Goal: Navigation & Orientation: Find specific page/section

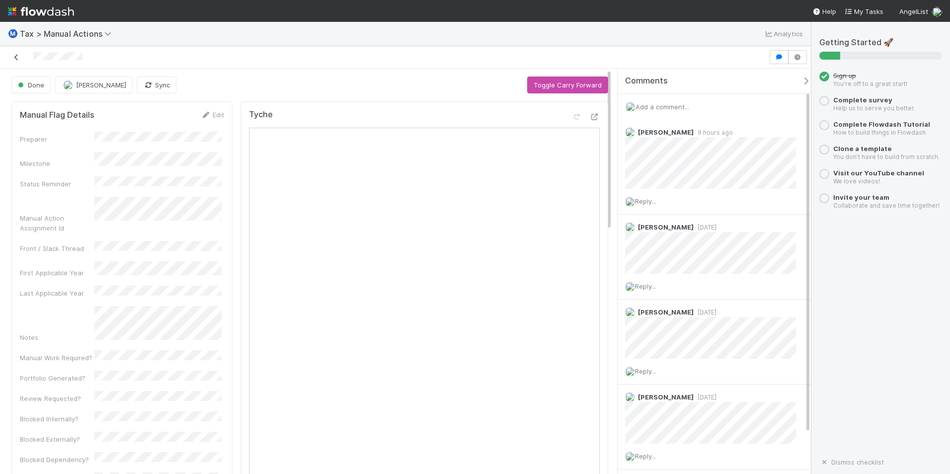
click at [14, 54] on icon at bounding box center [16, 57] width 10 height 6
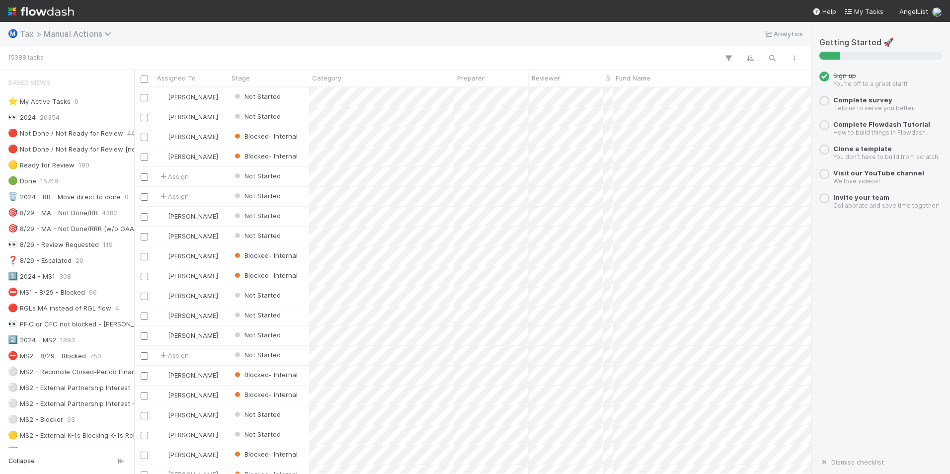
click at [28, 34] on span "Tax > Manual Actions" at bounding box center [68, 34] width 96 height 10
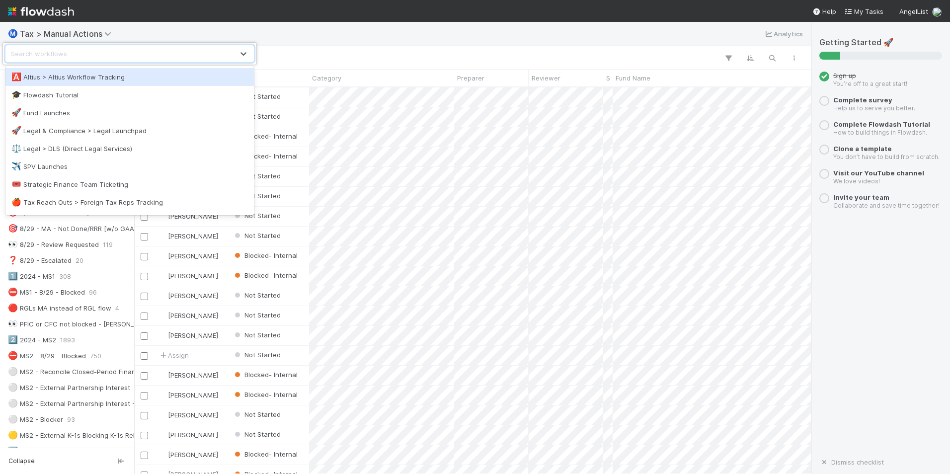
click at [121, 81] on div "🅰️ Altius > Altius Workflow Tracking" at bounding box center [129, 77] width 236 height 10
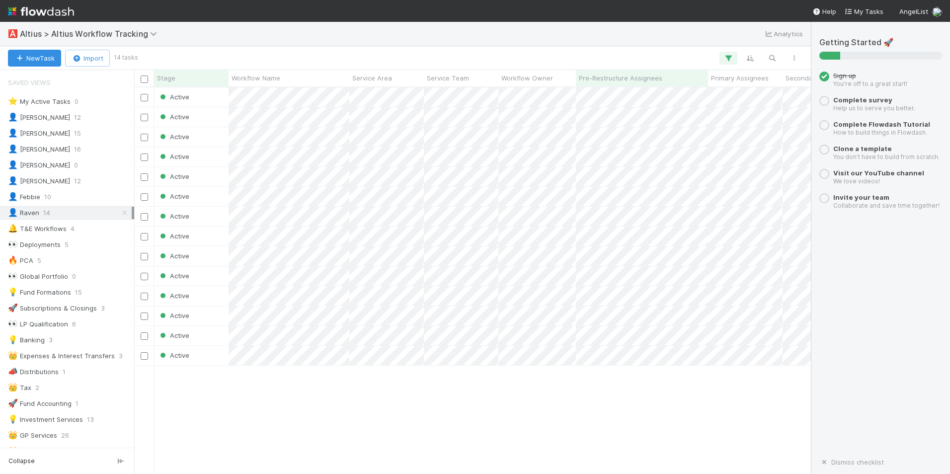
click at [949, 411] on html "🅰️ Altius > Altius Workflow Tracking Analytics New Task Import 14 tasks Stage W…" at bounding box center [475, 237] width 950 height 474
click at [514, 384] on div "Active [DATE] 4:16:40 PM Active [DATE] 6:18:17 AM Active [DATE] 6:17:13 AM Acti…" at bounding box center [472, 280] width 677 height 386
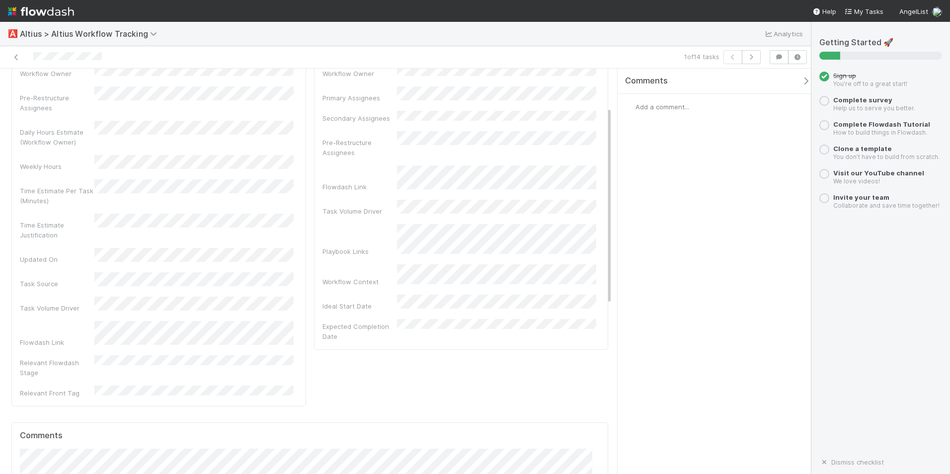
scroll to position [50, 0]
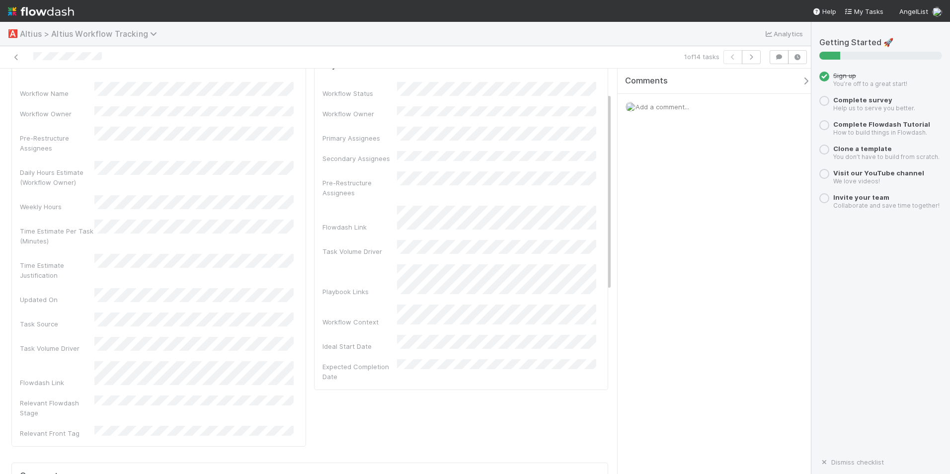
click at [30, 35] on span "Altius > Altius Workflow Tracking" at bounding box center [91, 34] width 142 height 10
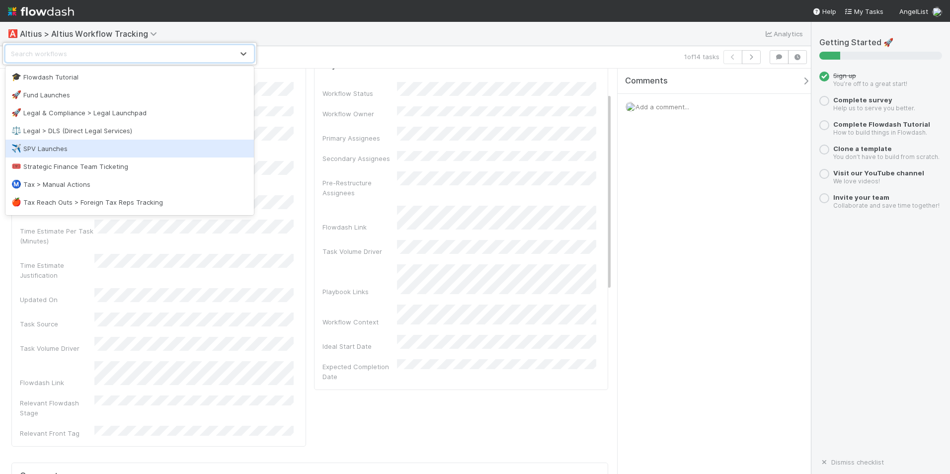
click at [83, 147] on div "✈️ SPV Launches" at bounding box center [129, 149] width 236 height 10
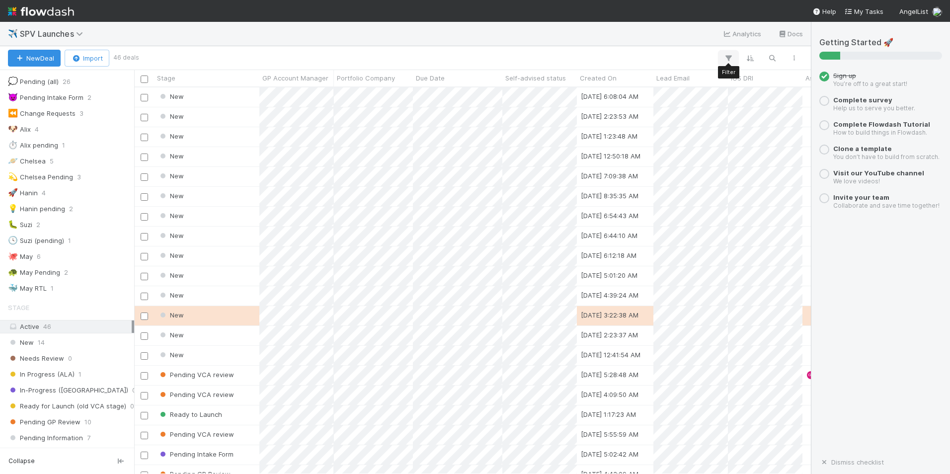
click at [730, 58] on icon "button" at bounding box center [728, 58] width 10 height 9
click at [406, 132] on div "Add Filter" at bounding box center [475, 237] width 950 height 474
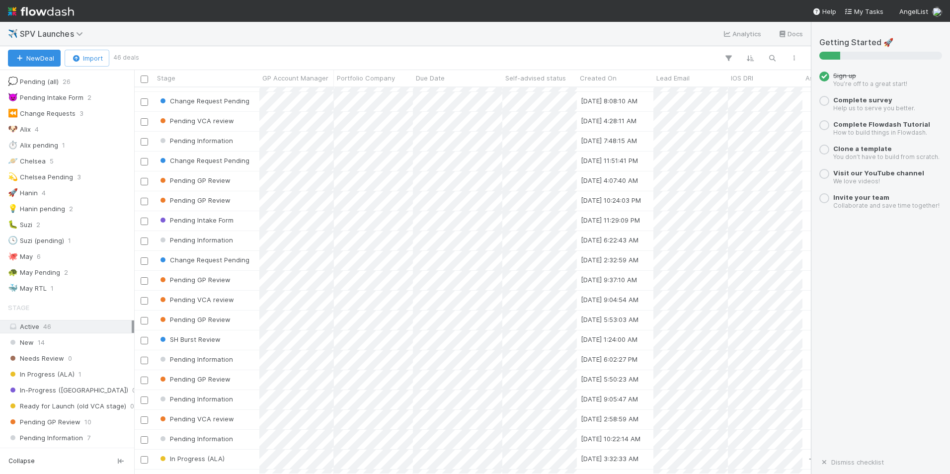
scroll to position [536, 0]
click at [73, 33] on span "SPV Launches" at bounding box center [54, 34] width 68 height 10
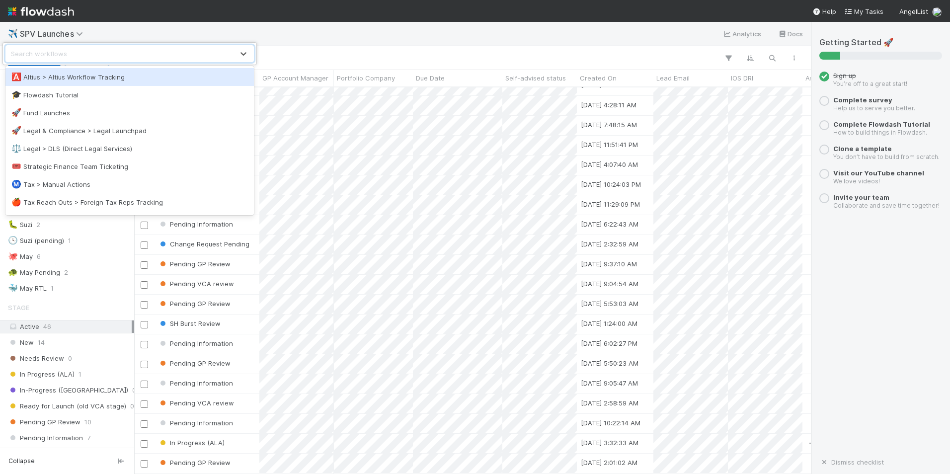
click at [57, 78] on div "🅰️ Altius > Altius Workflow Tracking" at bounding box center [129, 77] width 236 height 10
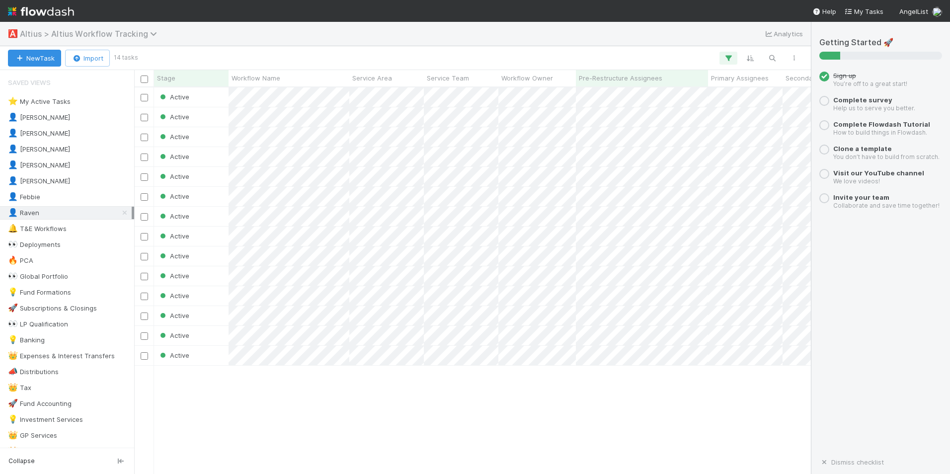
click at [34, 34] on span "Altius > Altius Workflow Tracking" at bounding box center [91, 34] width 142 height 10
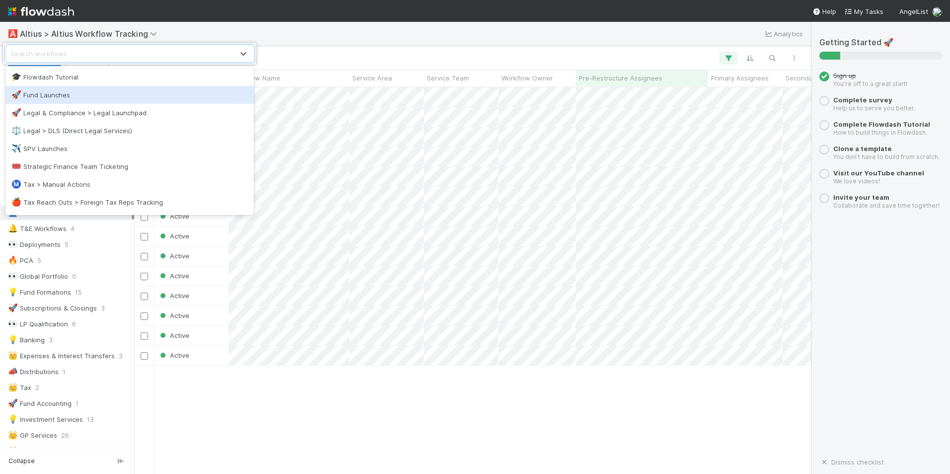
click at [79, 101] on div "🚀 Fund Launches" at bounding box center [129, 95] width 248 height 18
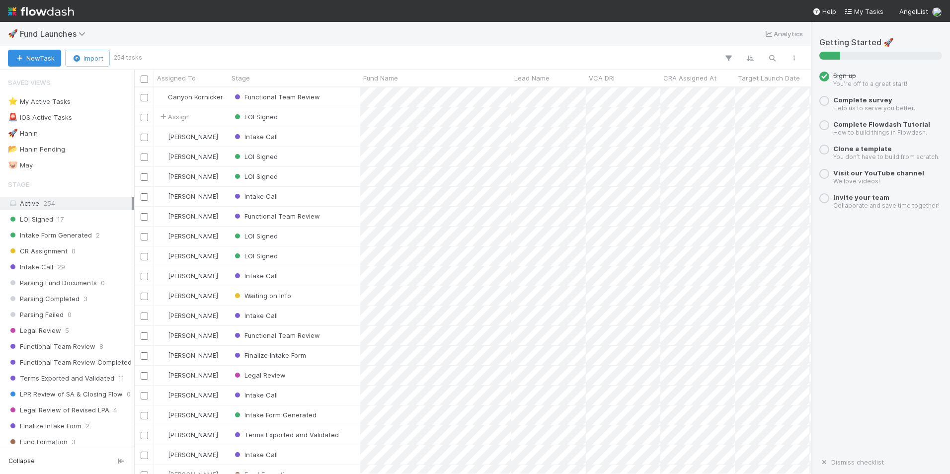
scroll to position [379, 669]
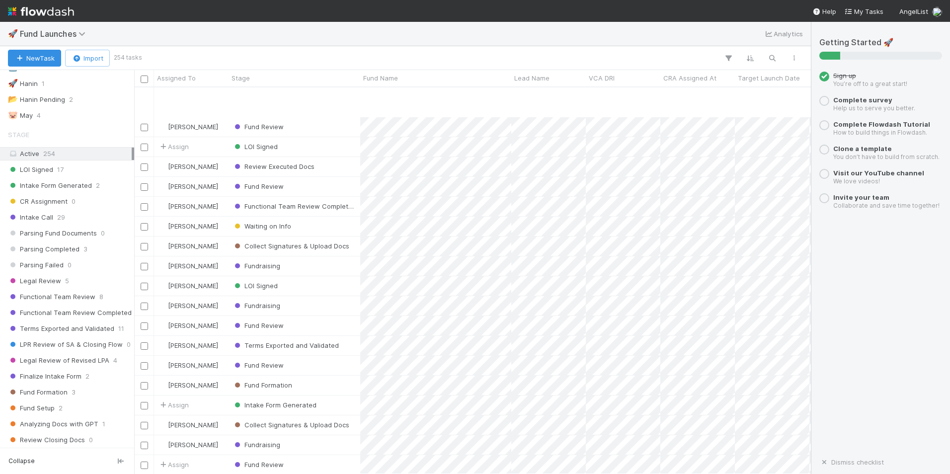
scroll to position [1093, 0]
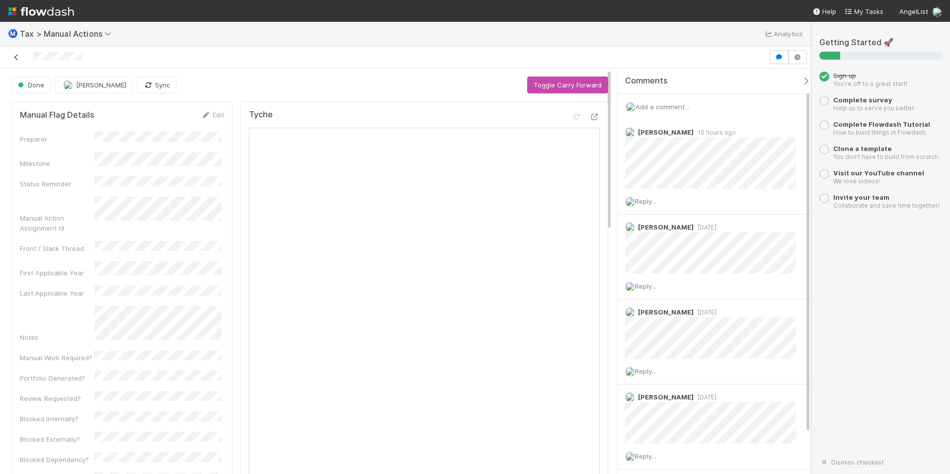
click at [14, 60] on icon at bounding box center [16, 57] width 10 height 6
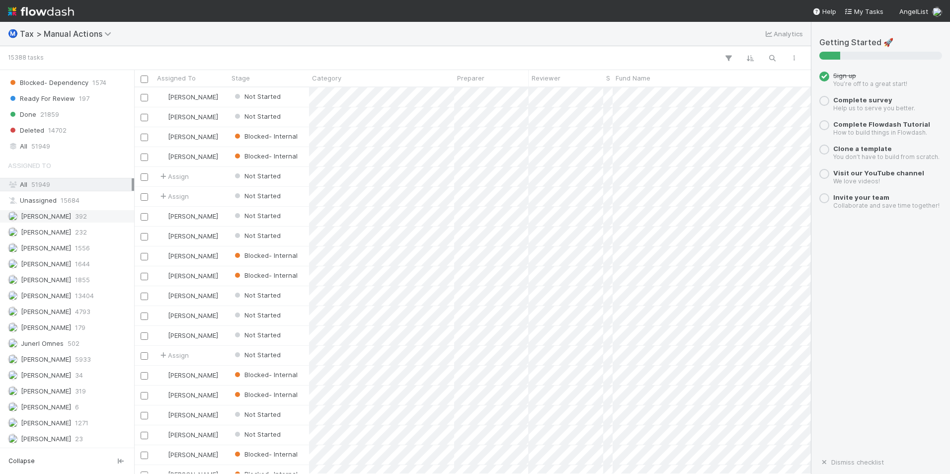
scroll to position [1043, 0]
click at [94, 406] on div "Novia Bautista 6" at bounding box center [70, 406] width 124 height 12
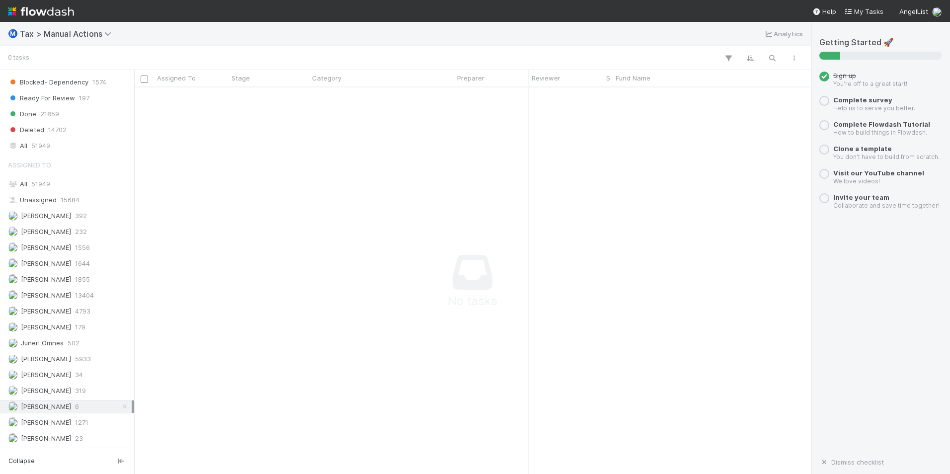
scroll to position [372, 669]
click at [87, 405] on div "Novia Bautista 6" at bounding box center [70, 406] width 124 height 12
click at [73, 145] on div "All 51949" at bounding box center [70, 146] width 124 height 12
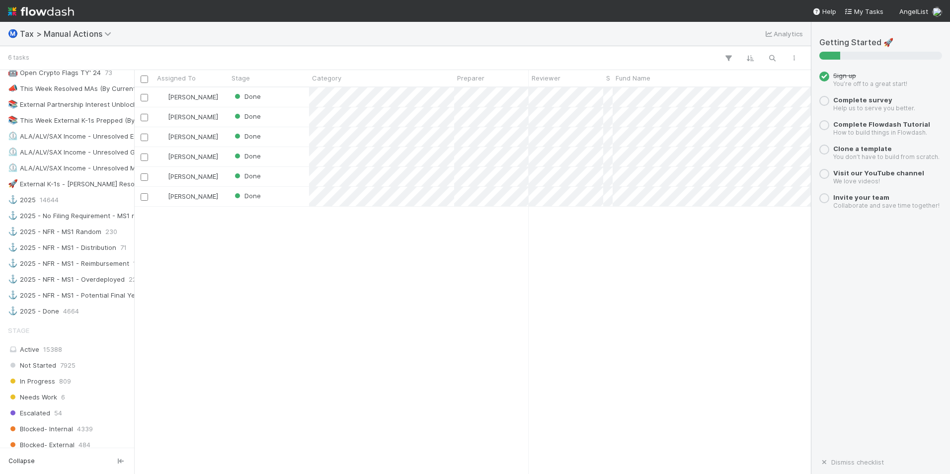
scroll to position [646, 0]
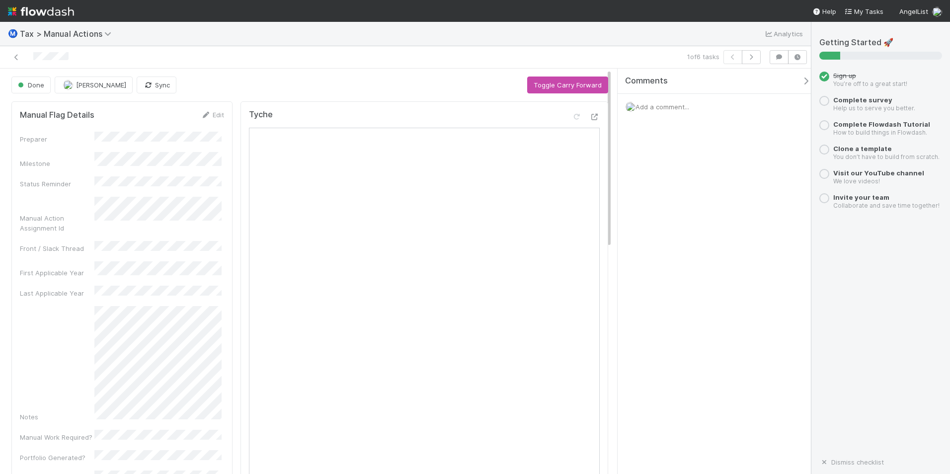
click at [949, 420] on html "Ⓜ️ Tax > Manual Actions Analytics 1 of 6 tasks Done Novia Bautista Sync Toggle …" at bounding box center [475, 237] width 950 height 474
click at [737, 315] on div "Comments Add a comment..." at bounding box center [714, 271] width 193 height 405
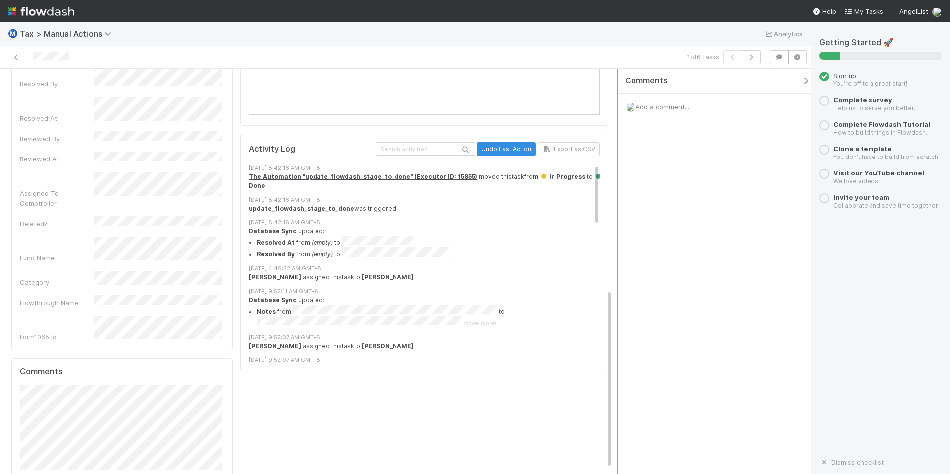
scroll to position [511, 0]
click at [747, 59] on icon "button" at bounding box center [751, 57] width 10 height 6
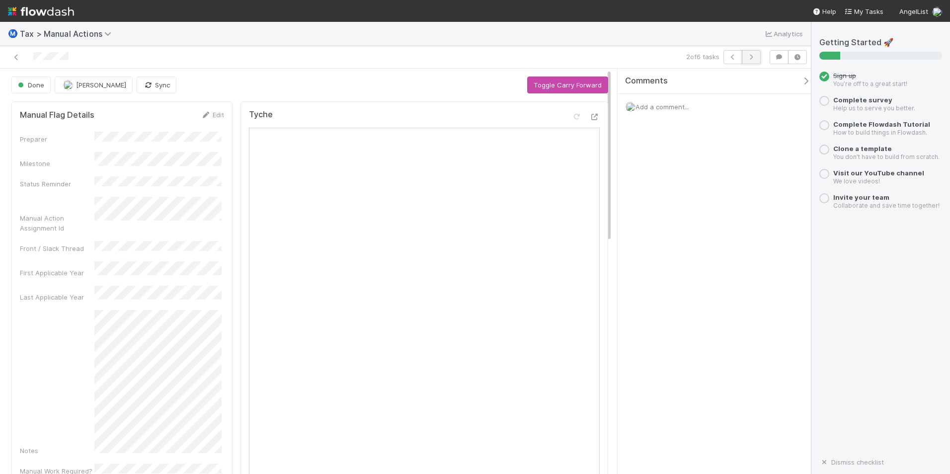
click at [751, 56] on icon "button" at bounding box center [751, 57] width 10 height 6
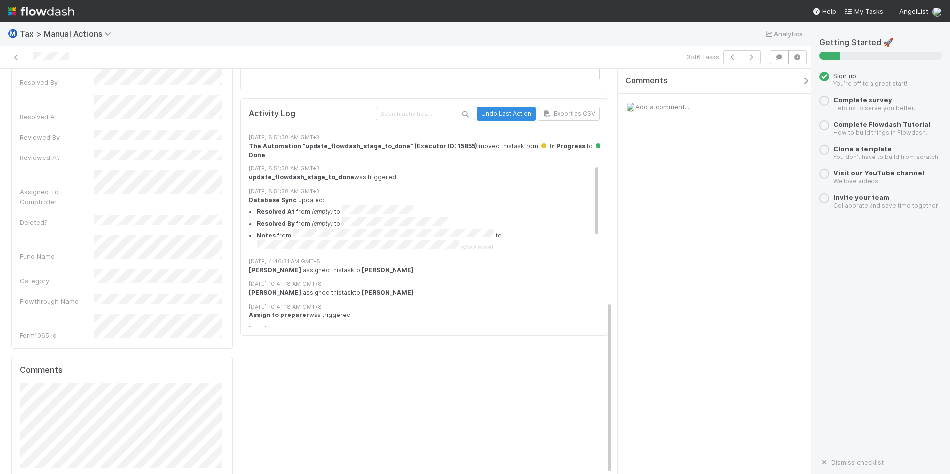
scroll to position [99, 0]
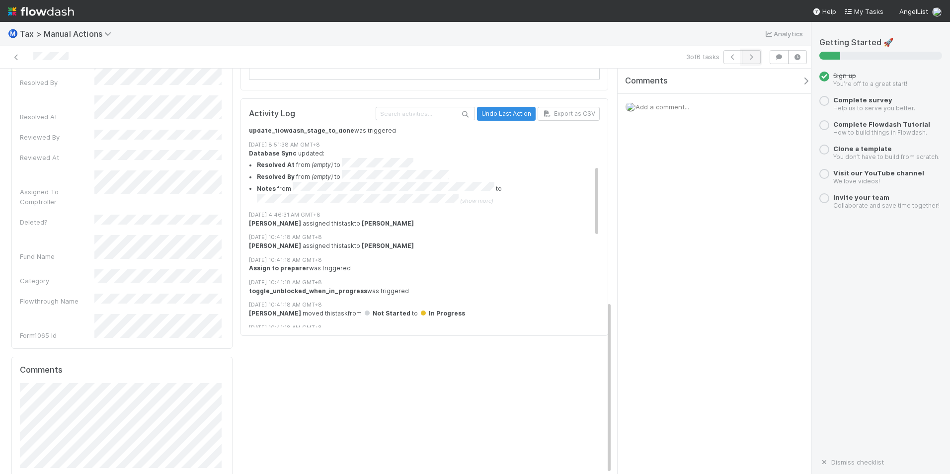
click at [757, 57] on button "button" at bounding box center [751, 57] width 19 height 14
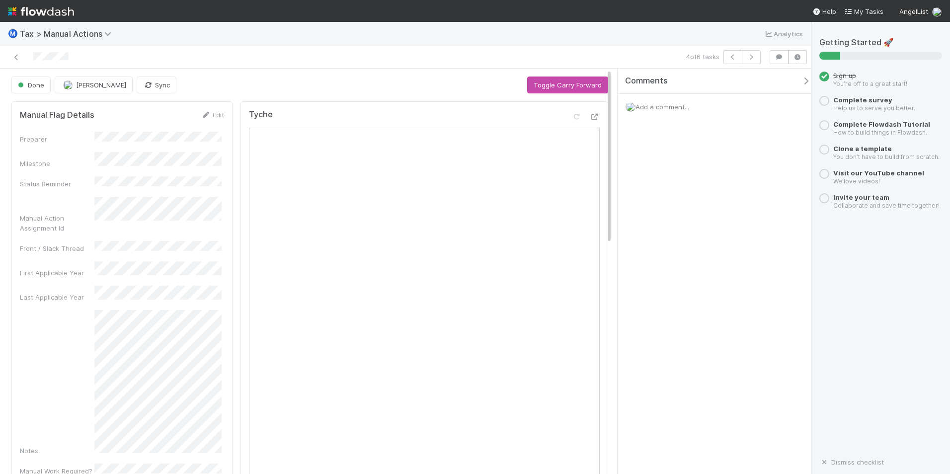
click at [713, 288] on div "Comments Add a comment..." at bounding box center [714, 271] width 193 height 405
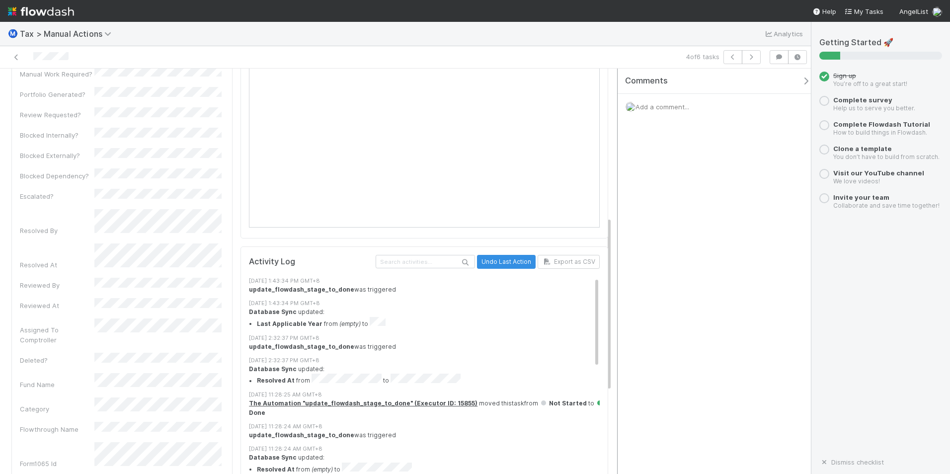
scroll to position [397, 0]
click at [816, 159] on div "Getting Started 🚀 Sign up You’re off to a great start! Complete survey Help us …" at bounding box center [880, 248] width 139 height 452
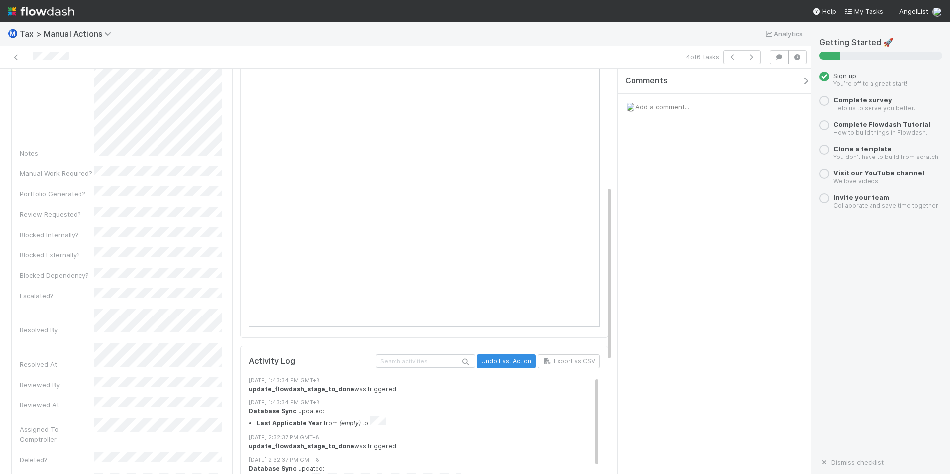
scroll to position [248, 0]
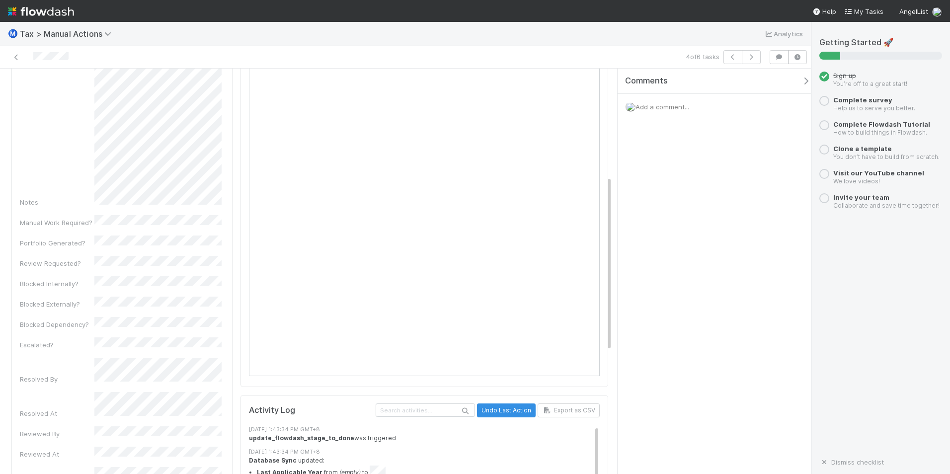
click at [625, 345] on div "Comments Add a comment..." at bounding box center [714, 271] width 193 height 405
click at [750, 60] on icon "button" at bounding box center [751, 57] width 10 height 6
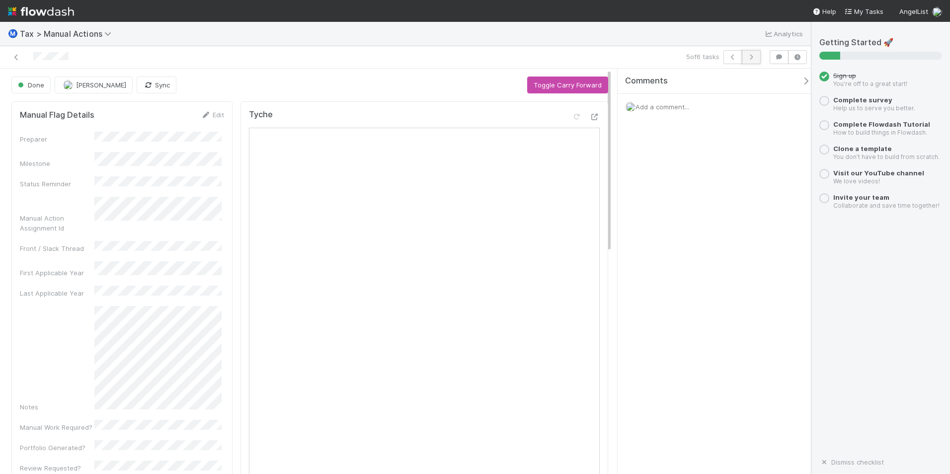
click at [752, 58] on icon "button" at bounding box center [751, 57] width 10 height 6
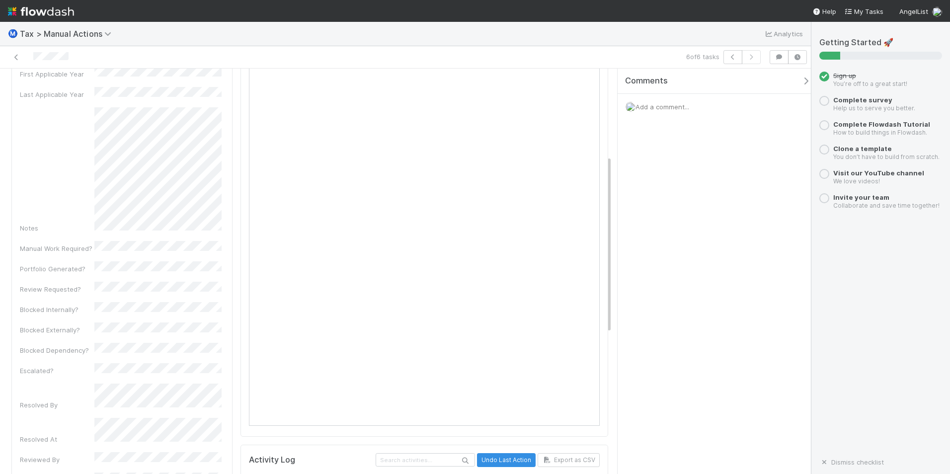
scroll to position [248, 0]
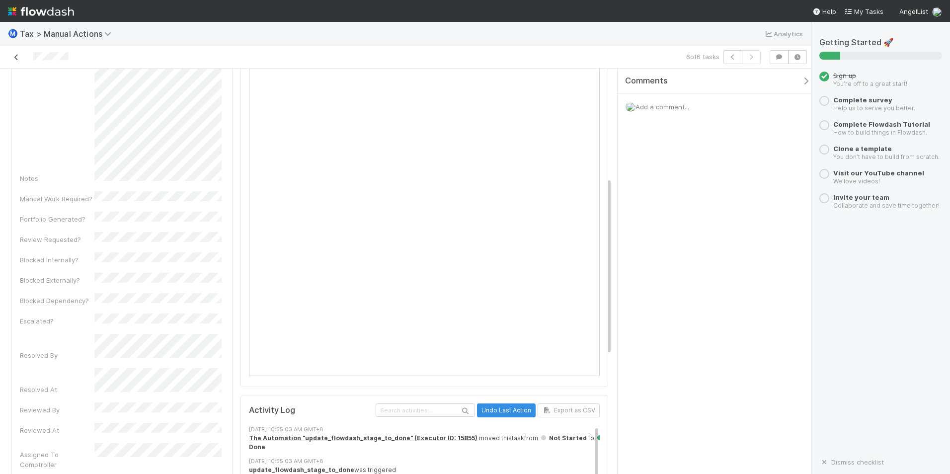
click at [18, 61] on link at bounding box center [16, 57] width 10 height 10
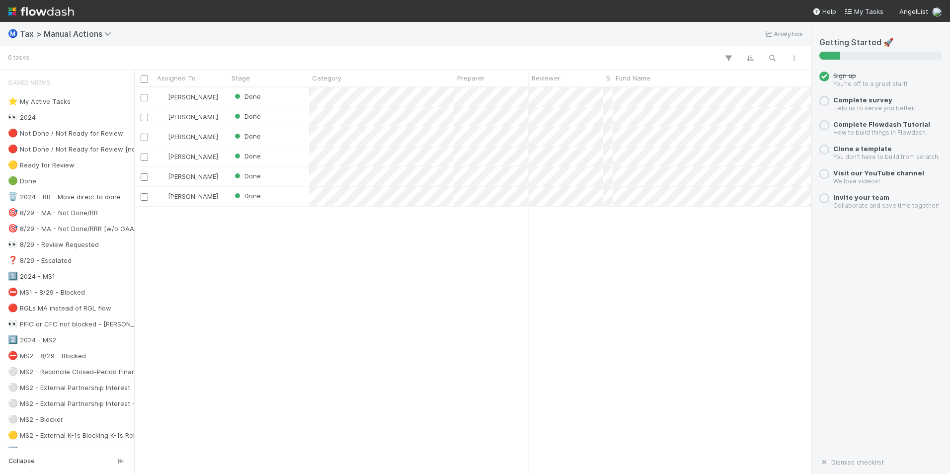
scroll to position [379, 669]
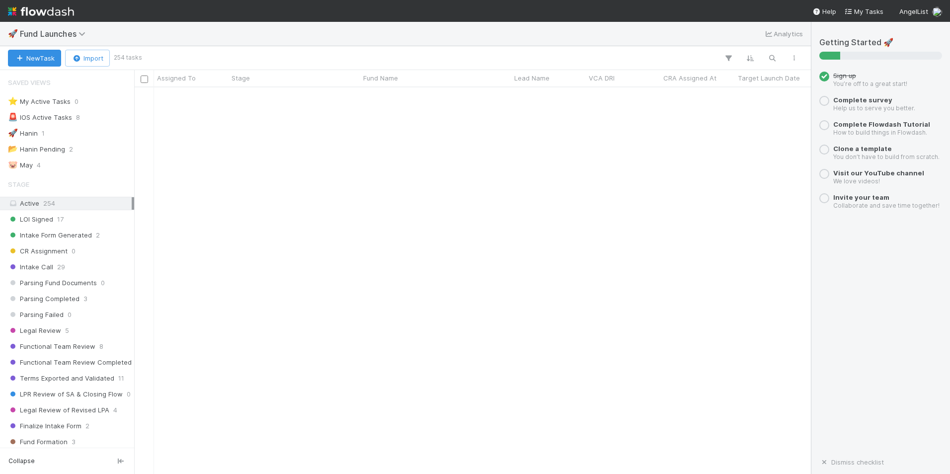
scroll to position [50, 0]
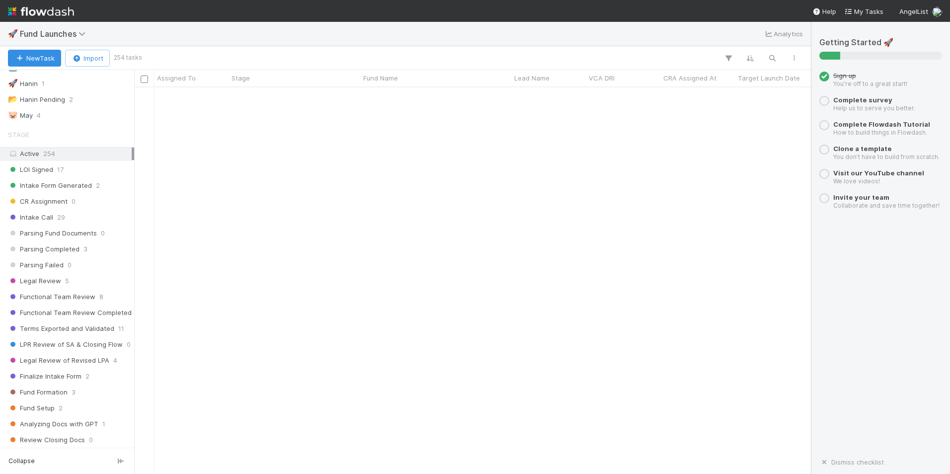
scroll to position [1540, 0]
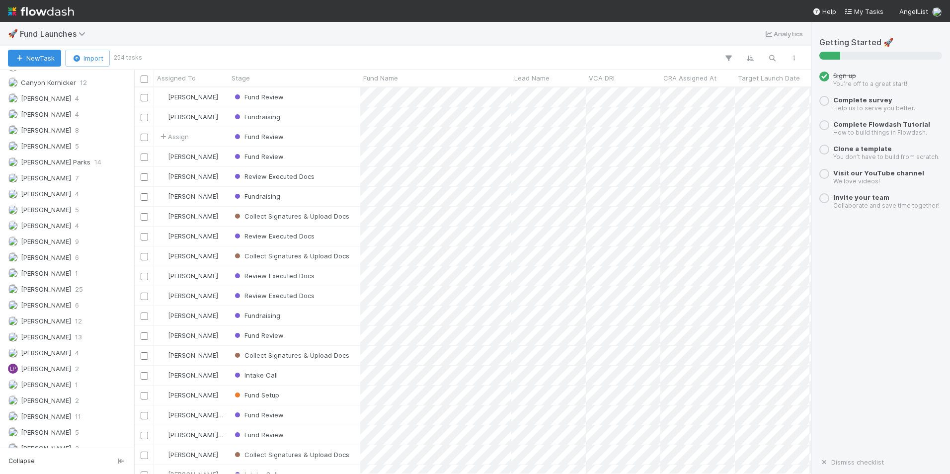
scroll to position [2136, 0]
